Goal: Task Accomplishment & Management: Manage account settings

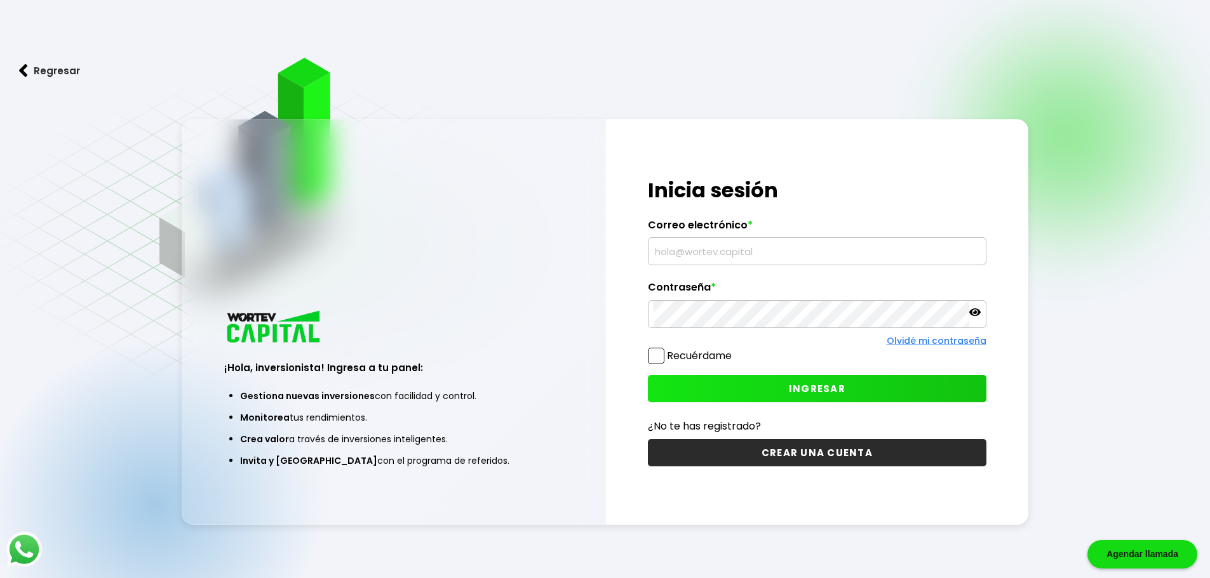
click at [916, 344] on link "Olvidé mi contraseña" at bounding box center [936, 341] width 100 height 13
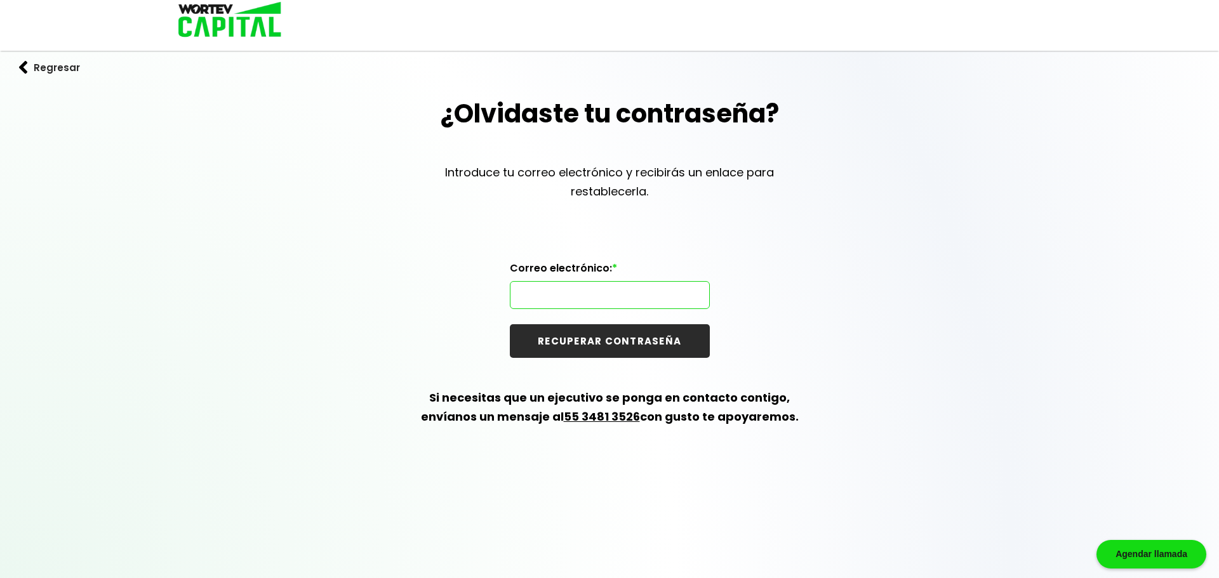
click at [629, 306] on input "text" at bounding box center [610, 295] width 189 height 27
paste input "[EMAIL_ADDRESS][DOMAIN_NAME]"
type input "[EMAIL_ADDRESS][DOMAIN_NAME]"
click at [632, 346] on button "RECUPERAR CONTRASEÑA" at bounding box center [610, 341] width 200 height 34
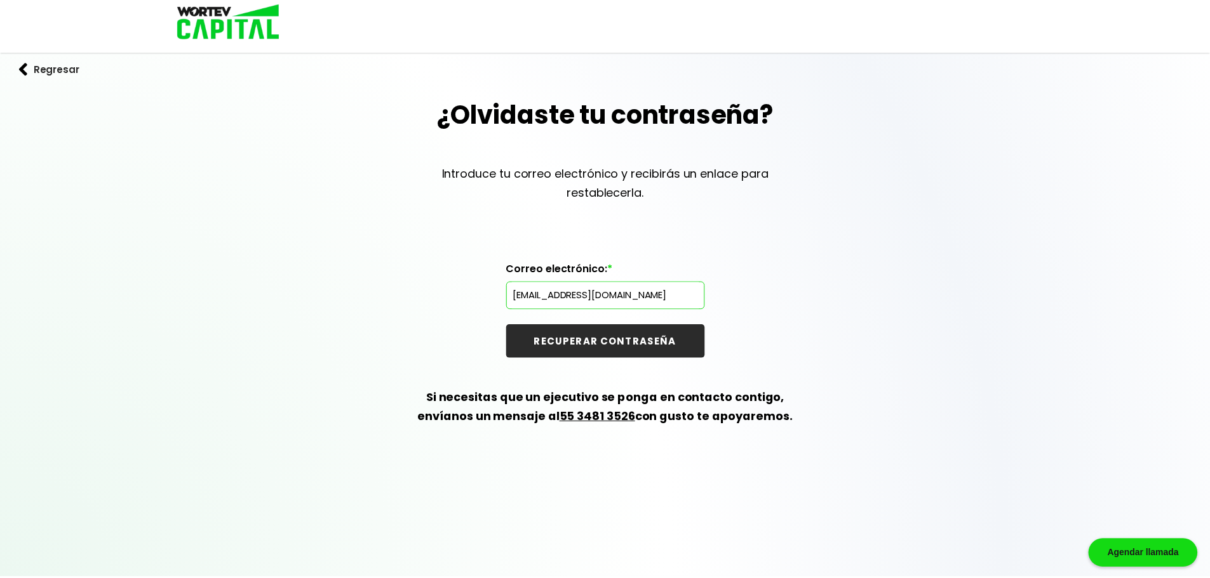
scroll to position [0, 0]
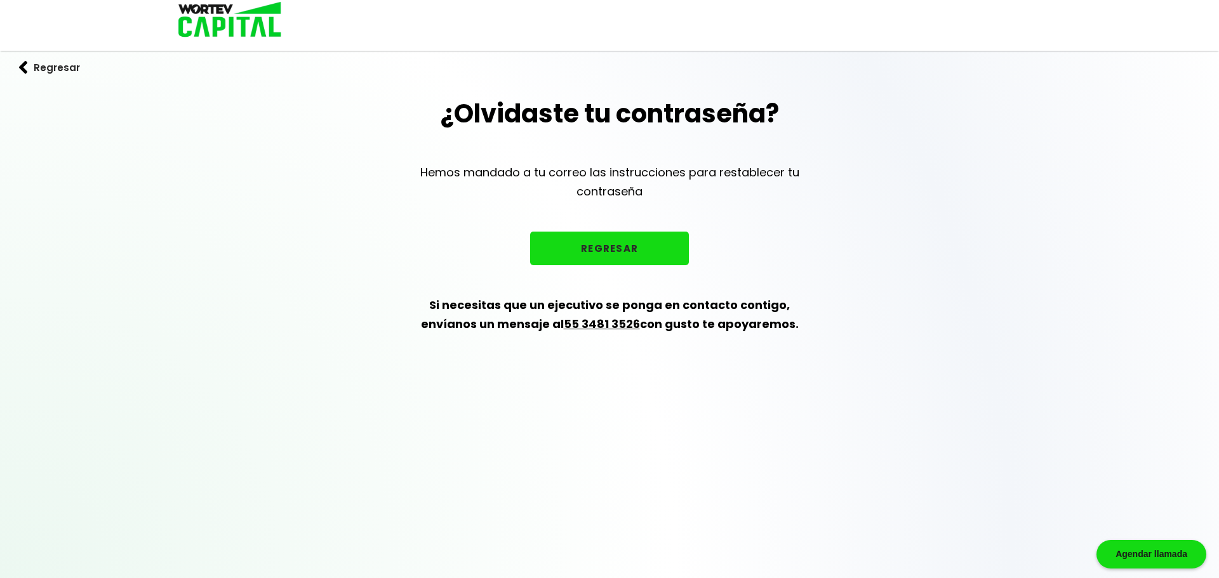
click at [638, 246] on button "REGRESAR" at bounding box center [609, 249] width 159 height 34
